Goal: Task Accomplishment & Management: Manage account settings

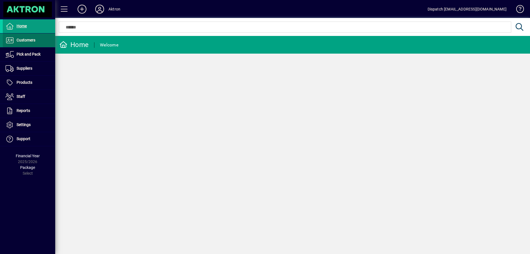
click at [20, 41] on span "Customers" at bounding box center [26, 40] width 19 height 4
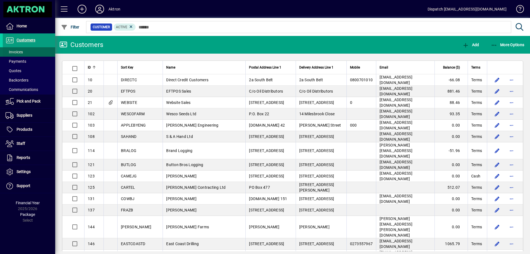
click at [20, 53] on span "Invoices" at bounding box center [14, 52] width 17 height 4
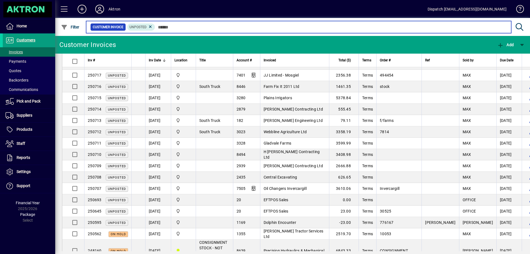
scroll to position [304, 0]
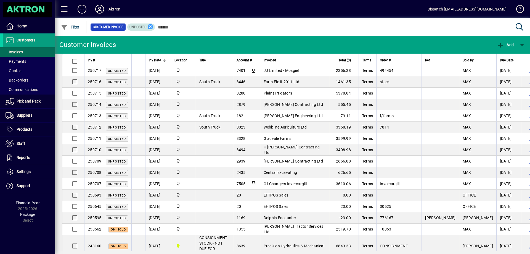
click at [150, 28] on icon at bounding box center [150, 26] width 5 height 5
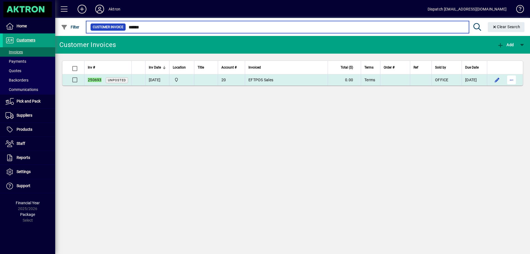
type input "******"
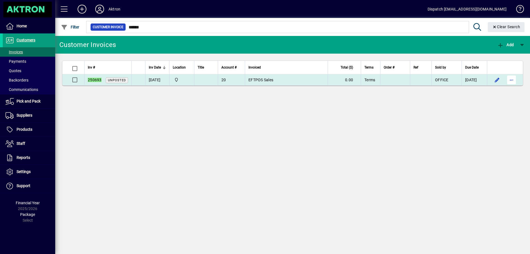
click at [511, 79] on span "button" at bounding box center [511, 79] width 13 height 13
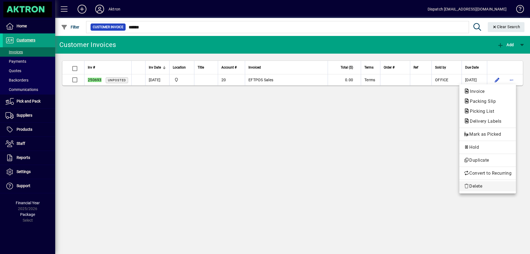
click at [473, 186] on span "Delete" at bounding box center [488, 186] width 48 height 7
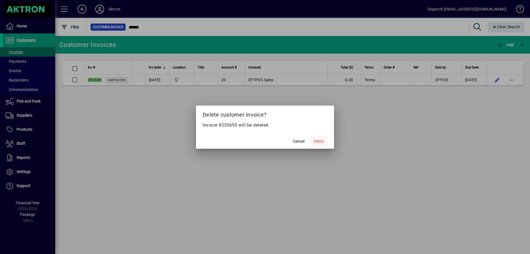
click at [318, 141] on span "Delete" at bounding box center [318, 141] width 10 height 6
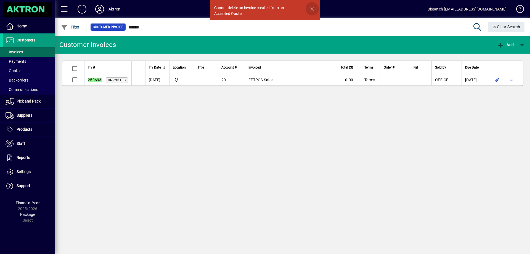
click at [313, 8] on span "button" at bounding box center [312, 8] width 13 height 13
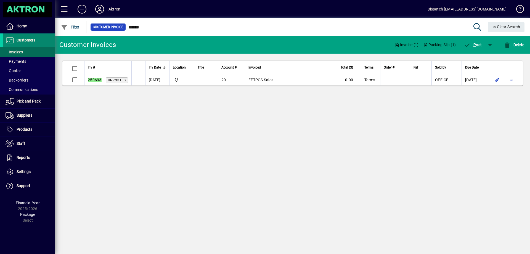
click at [28, 41] on span "Customers" at bounding box center [26, 40] width 19 height 4
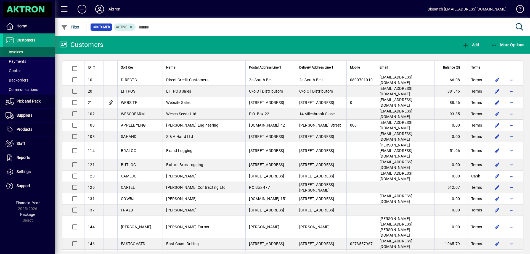
click at [25, 51] on span at bounding box center [29, 51] width 52 height 13
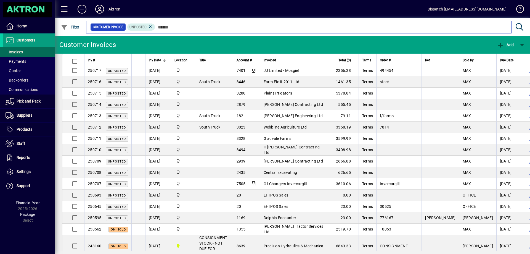
scroll to position [331, 0]
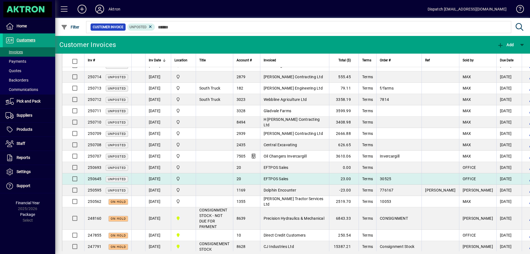
click at [289, 180] on span "EFTPOS Sales" at bounding box center [276, 178] width 25 height 4
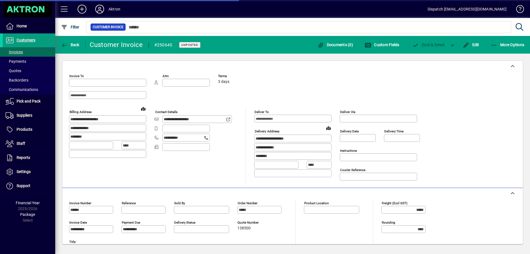
type input "**********"
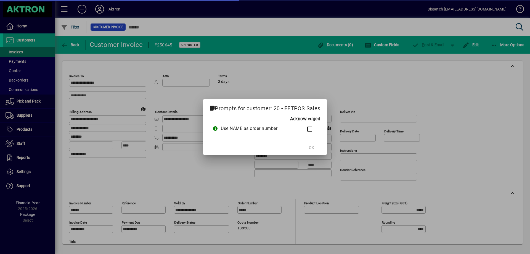
type input "*******"
click at [312, 147] on span "OK" at bounding box center [311, 148] width 5 height 6
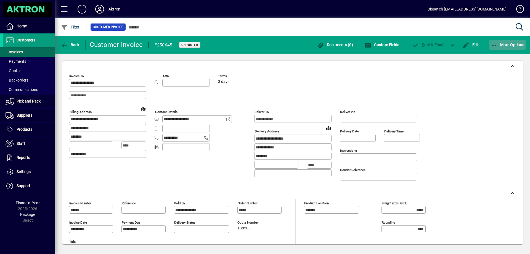
click at [494, 44] on icon "button" at bounding box center [494, 46] width 7 height 6
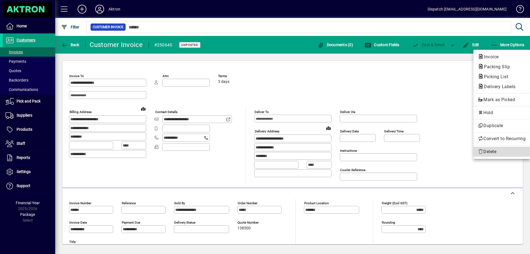
click at [490, 152] on span "Delete" at bounding box center [502, 151] width 48 height 7
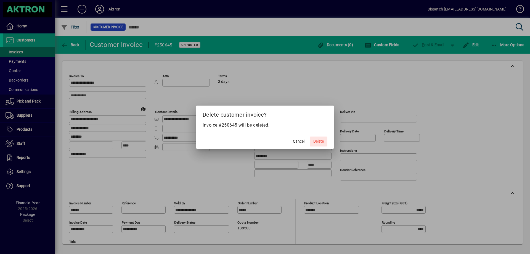
click at [317, 141] on span "Delete" at bounding box center [318, 141] width 10 height 6
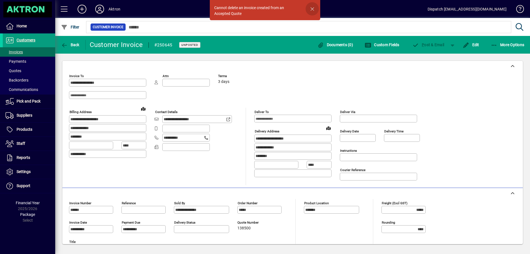
click at [314, 6] on span "button" at bounding box center [312, 8] width 13 height 13
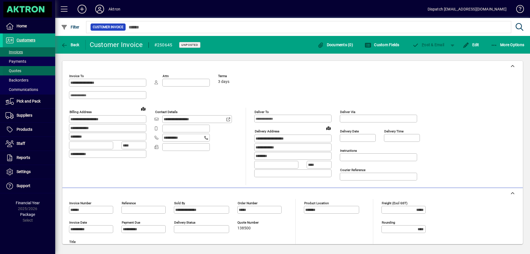
click at [25, 72] on span at bounding box center [29, 70] width 52 height 13
